Goal: Information Seeking & Learning: Learn about a topic

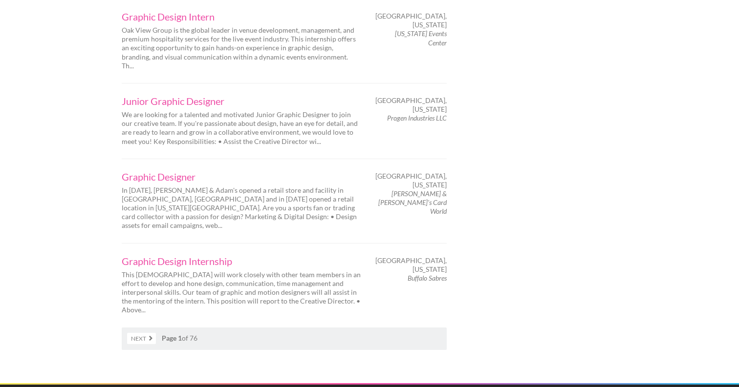
scroll to position [1650, 0]
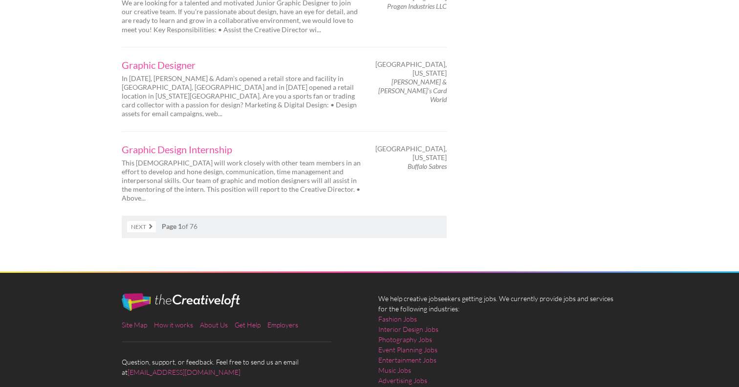
click at [149, 221] on link "Next" at bounding box center [141, 226] width 29 height 11
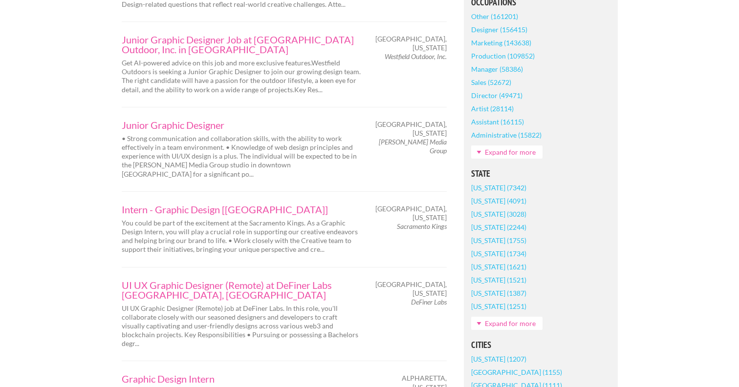
scroll to position [562, 0]
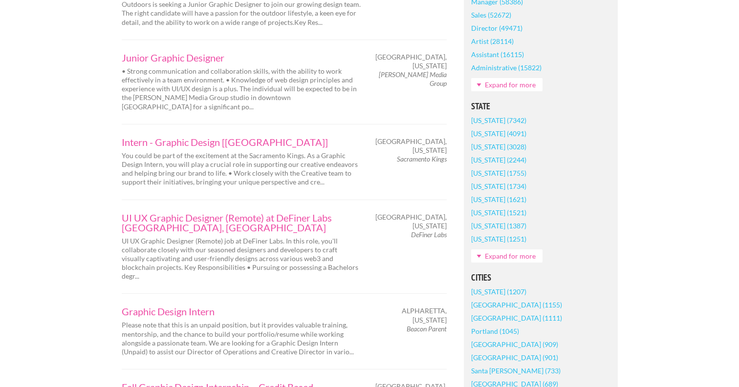
click at [479, 257] on link "Expand for more" at bounding box center [506, 256] width 71 height 13
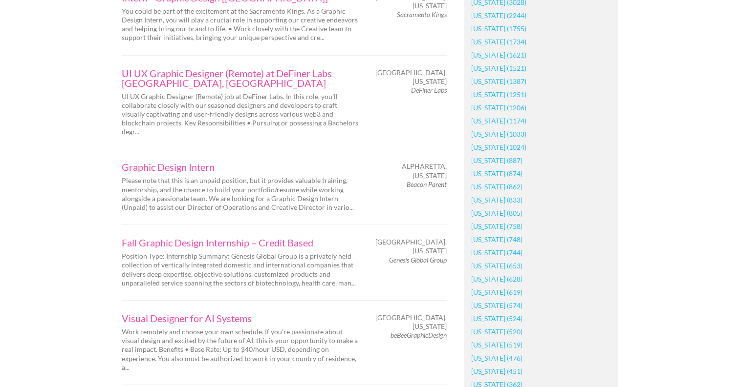
scroll to position [707, 0]
click at [488, 135] on link "[US_STATE] (1033)" at bounding box center [498, 133] width 55 height 13
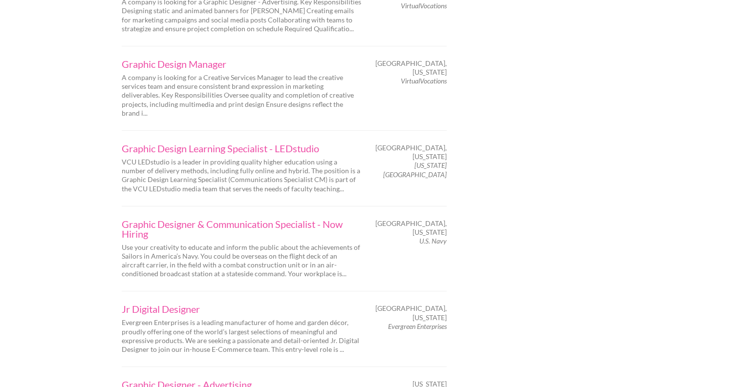
scroll to position [1501, 0]
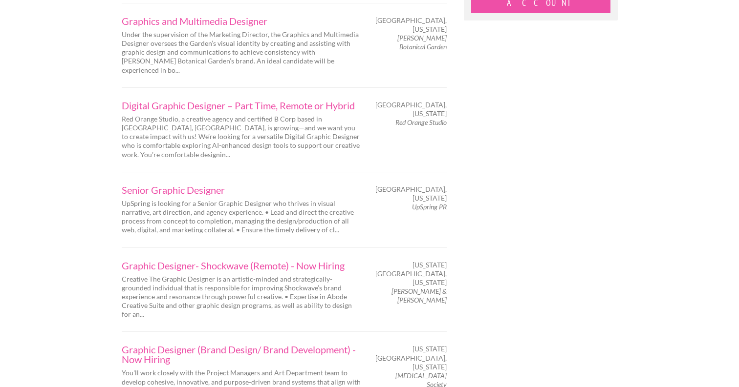
scroll to position [1086, 0]
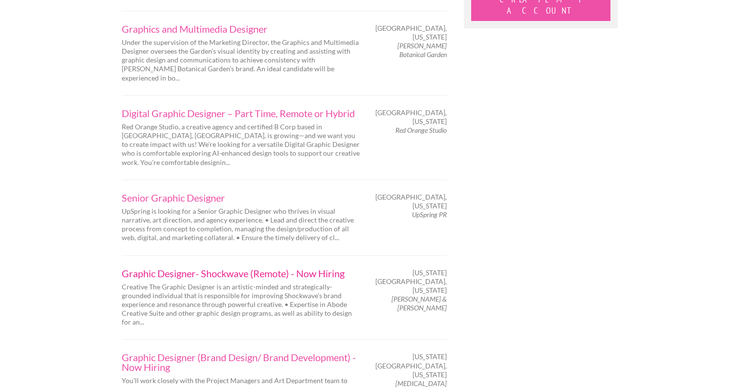
click at [235, 269] on link "Graphic Designer- Shockwave (Remote) - Now Hiring" at bounding box center [241, 274] width 239 height 10
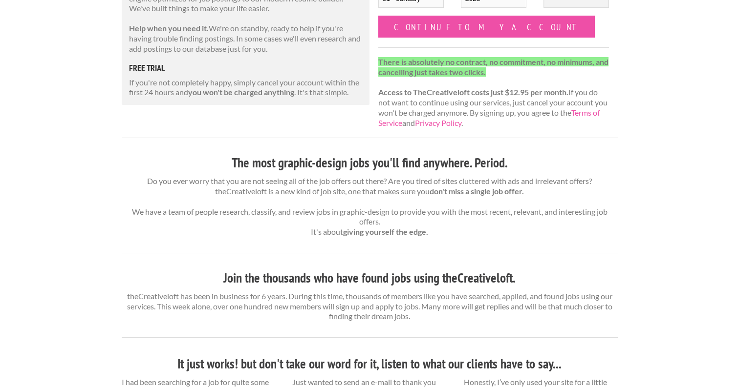
scroll to position [216, 0]
